Goal: Information Seeking & Learning: Learn about a topic

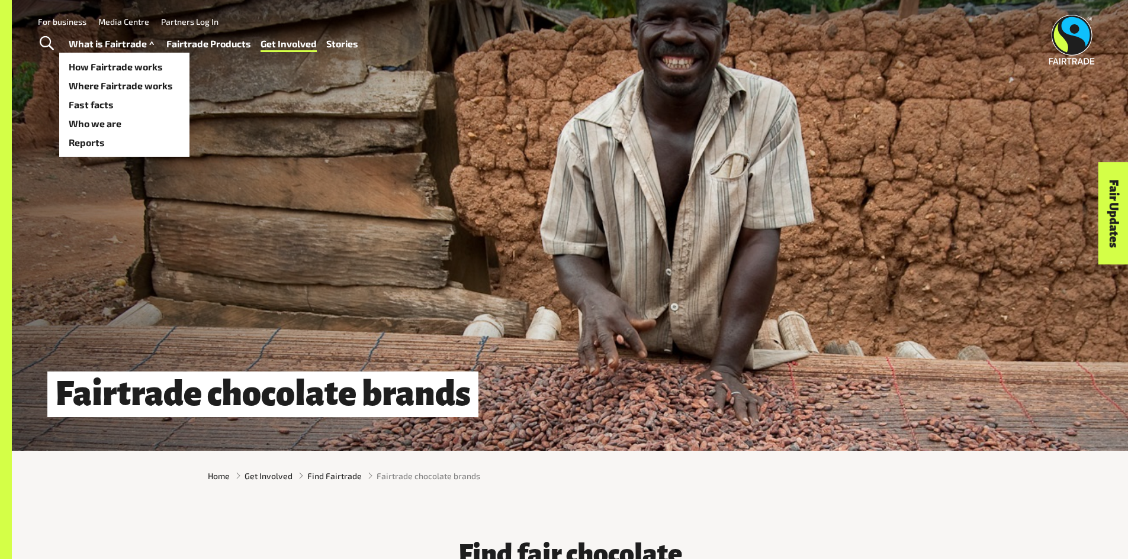
click at [130, 43] on link "What is Fairtrade" at bounding box center [113, 44] width 88 height 17
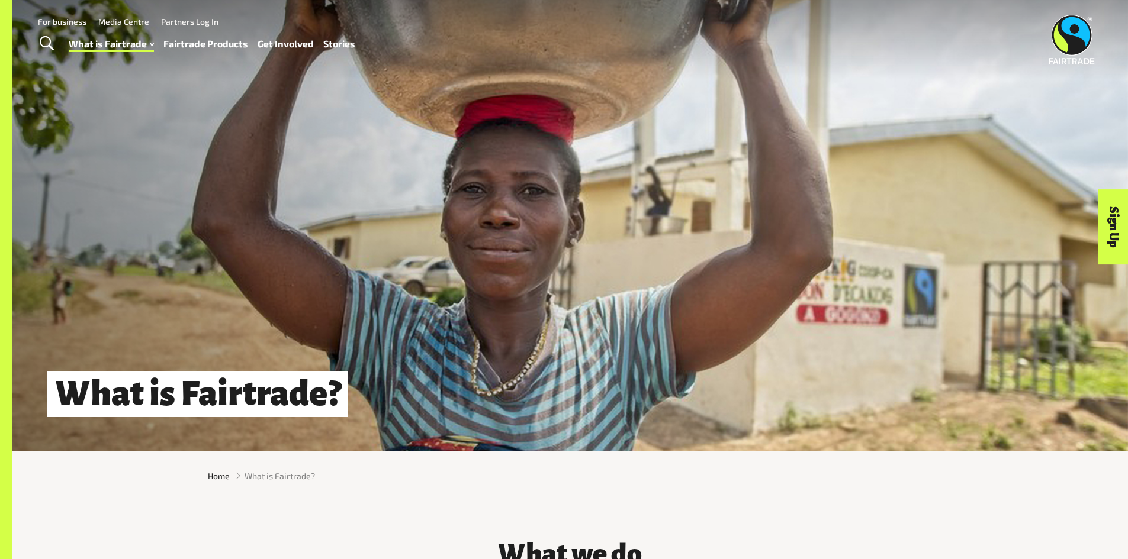
click at [194, 40] on link "Fairtrade Products" at bounding box center [205, 44] width 85 height 17
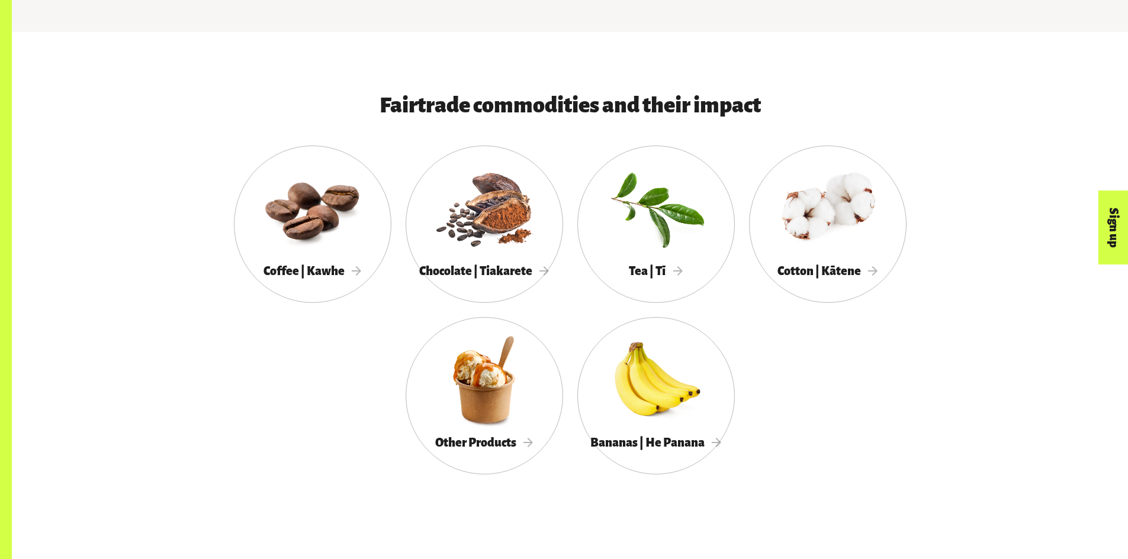
scroll to position [677, 0]
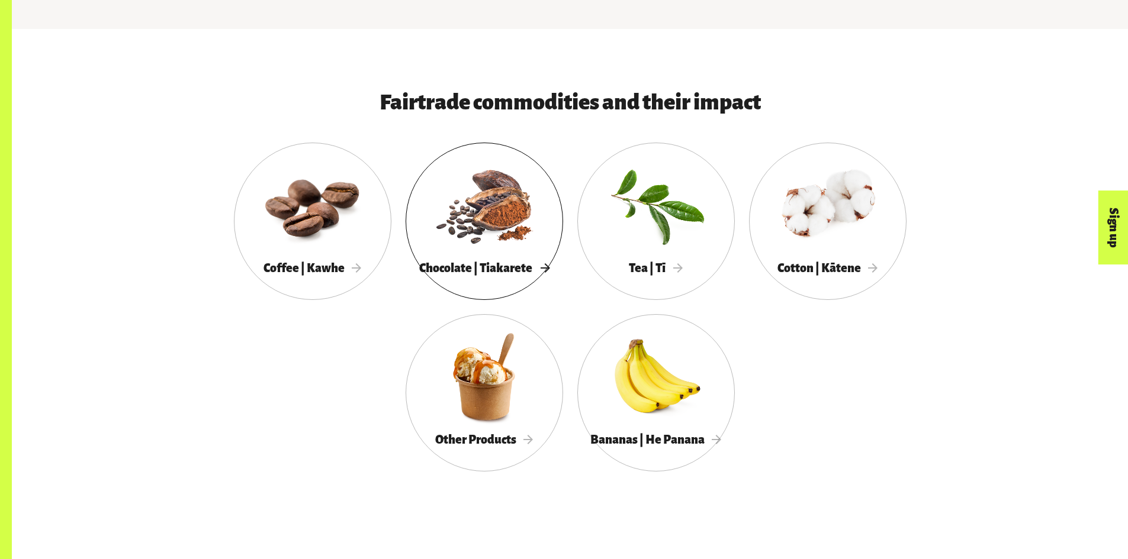
click at [485, 243] on div at bounding box center [483, 205] width 157 height 102
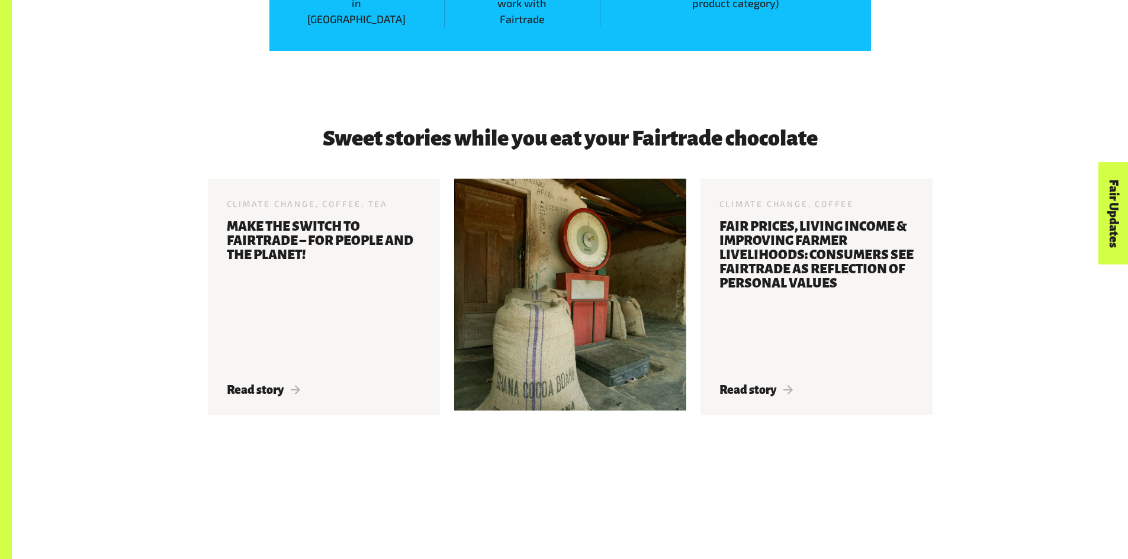
scroll to position [2341, 0]
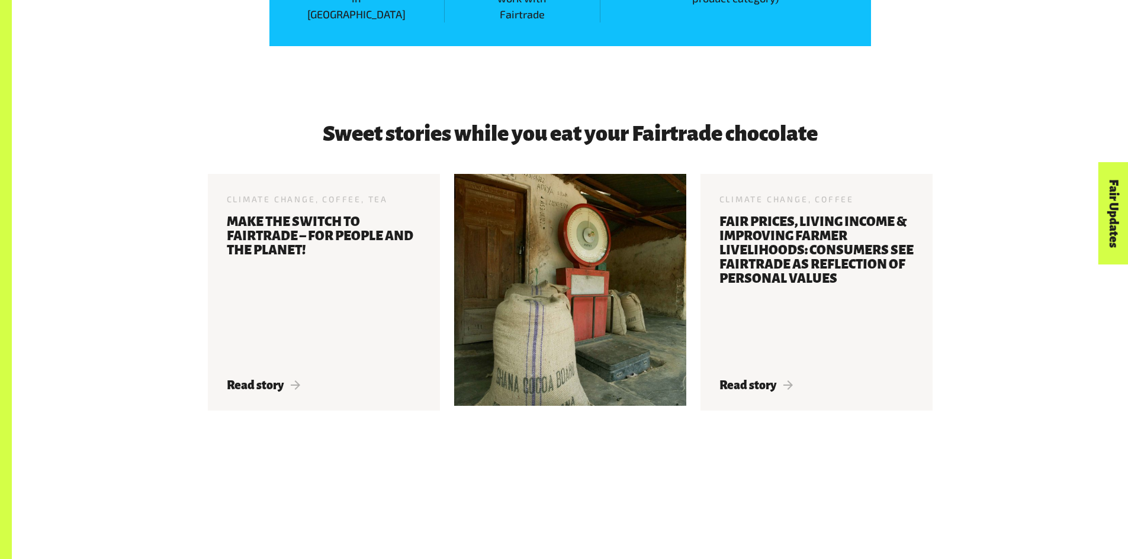
drag, startPoint x: 1127, startPoint y: 347, endPoint x: 1136, endPoint y: 356, distance: 12.1
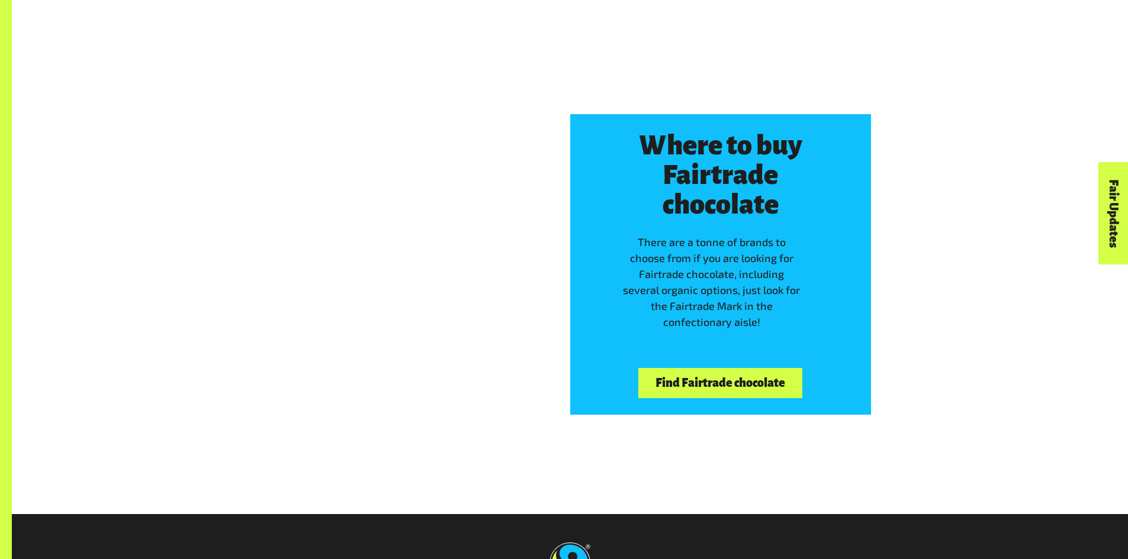
scroll to position [3059, 0]
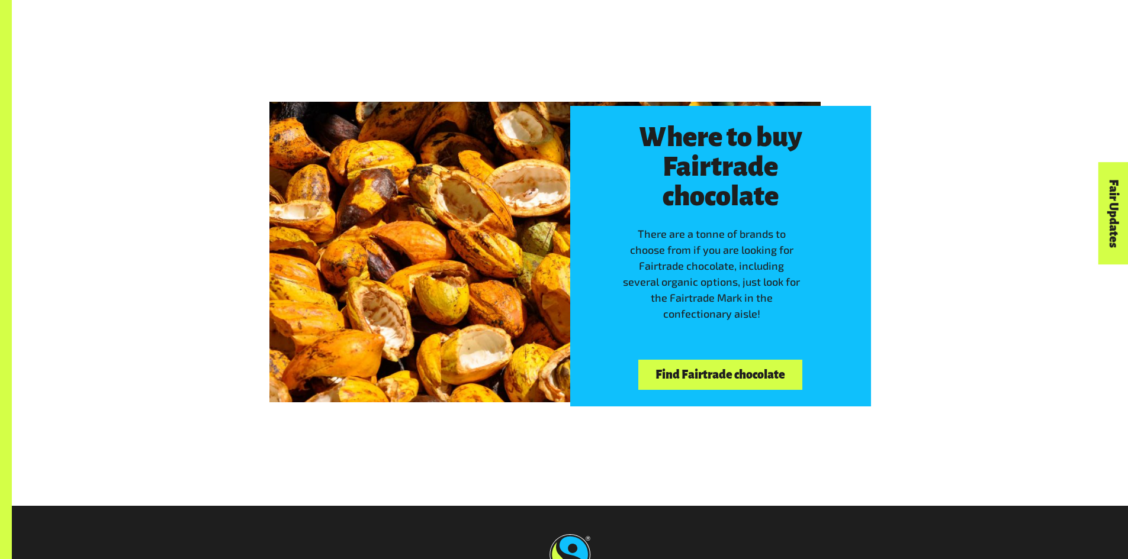
click at [768, 378] on link "Find Fairtrade chocolate" at bounding box center [719, 375] width 163 height 30
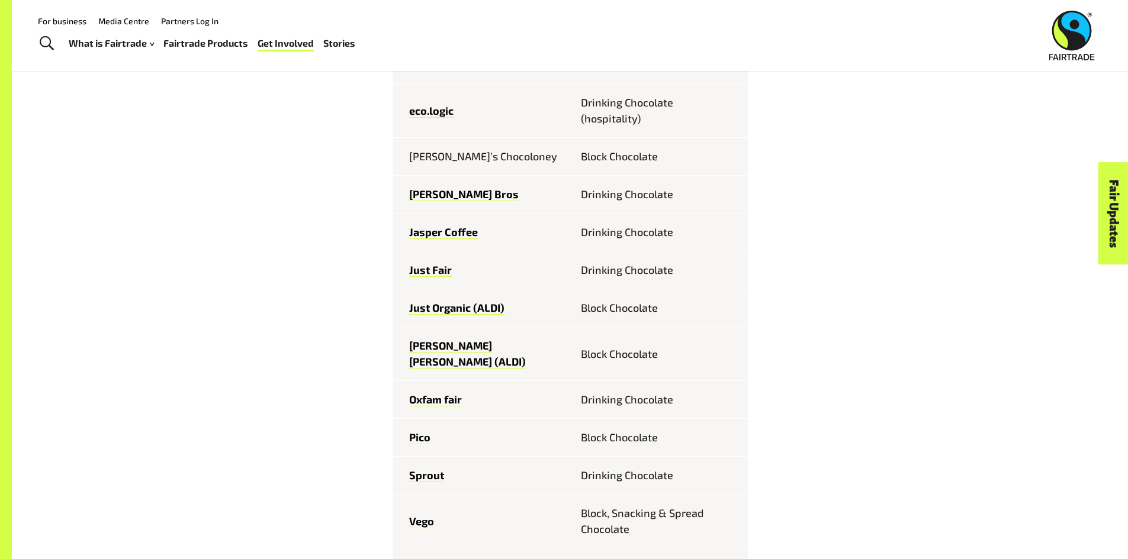
scroll to position [662, 0]
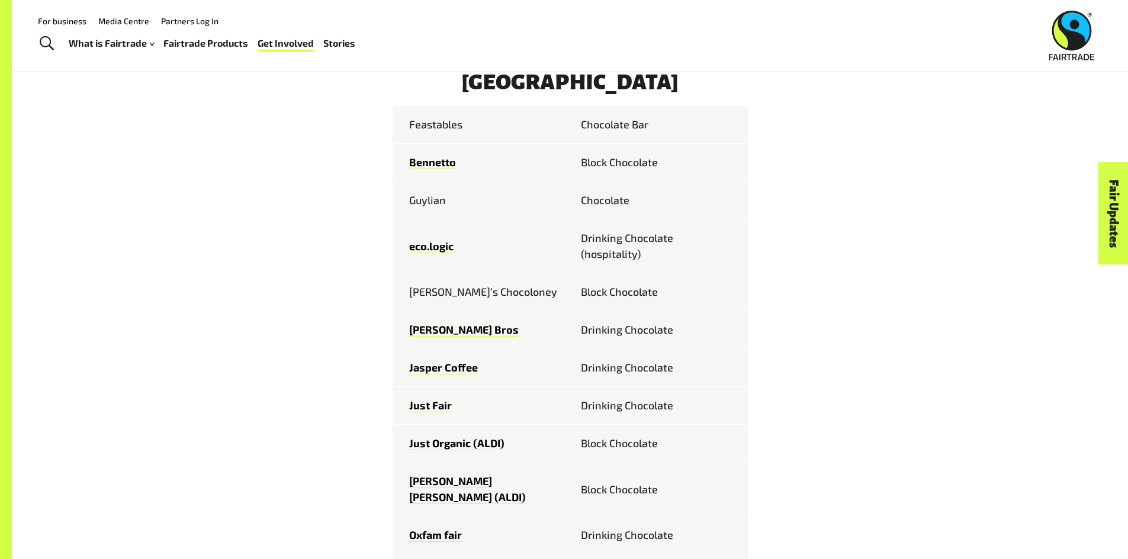
click at [211, 39] on link "Fairtrade Products" at bounding box center [205, 43] width 85 height 17
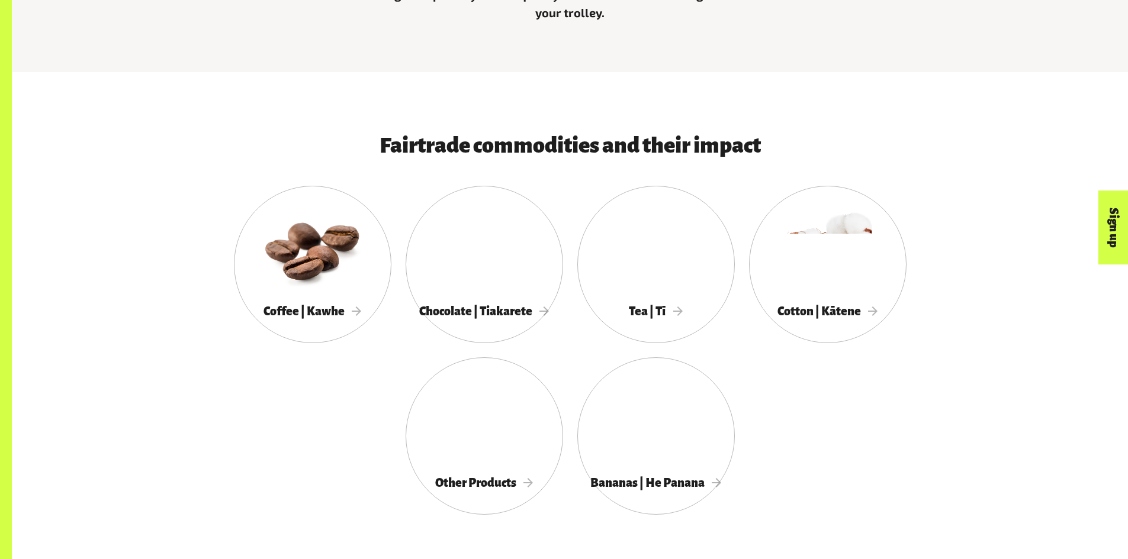
scroll to position [714, 0]
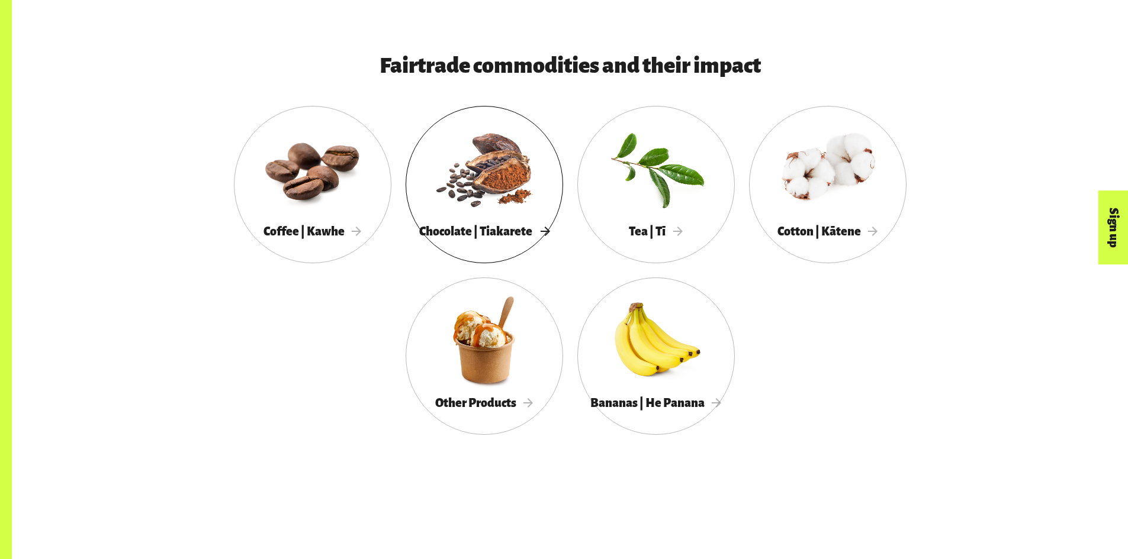
click at [508, 201] on div at bounding box center [483, 168] width 157 height 102
